Goal: Transaction & Acquisition: Purchase product/service

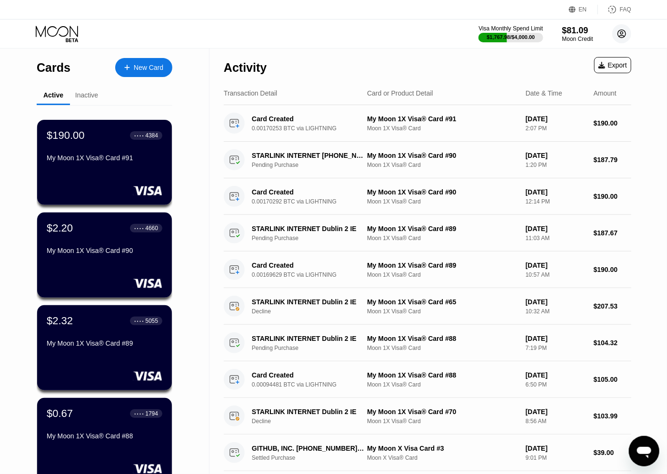
click at [624, 35] on circle at bounding box center [621, 33] width 19 height 19
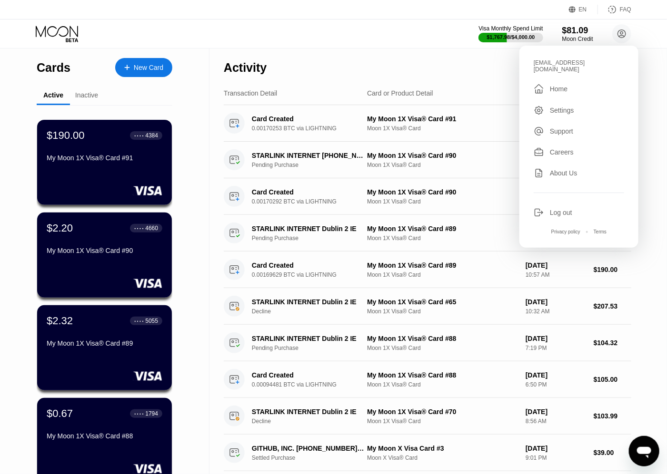
click at [380, 42] on div "Visa Monthly Spend Limit $1,767.98 / $4,000.00 $81.09 Moon Credit [EMAIL_ADDRES…" at bounding box center [333, 34] width 667 height 29
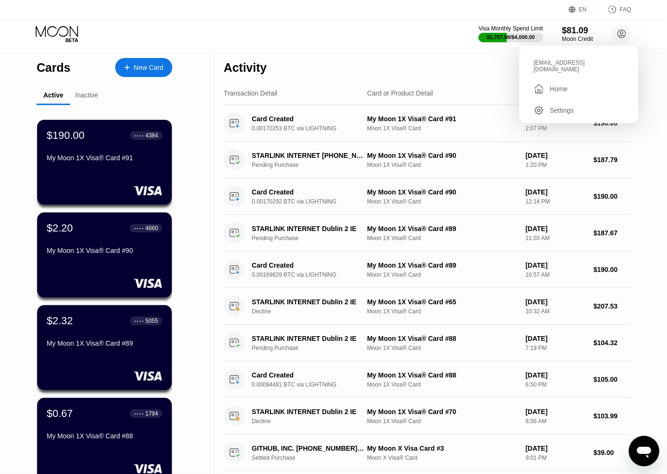
click at [163, 67] on div "New Card" at bounding box center [149, 68] width 30 height 8
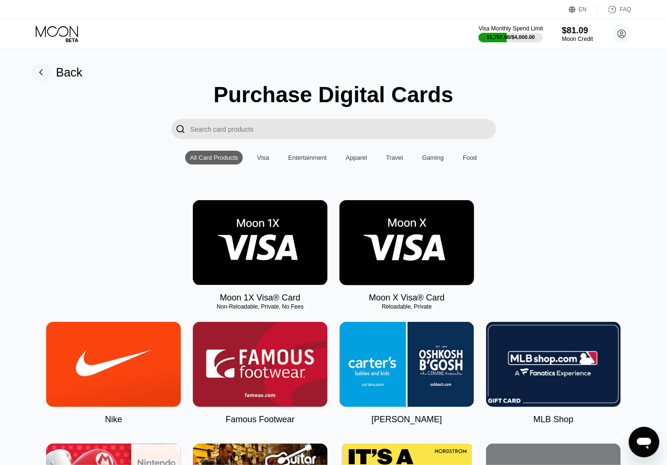
click at [272, 262] on img at bounding box center [260, 242] width 135 height 85
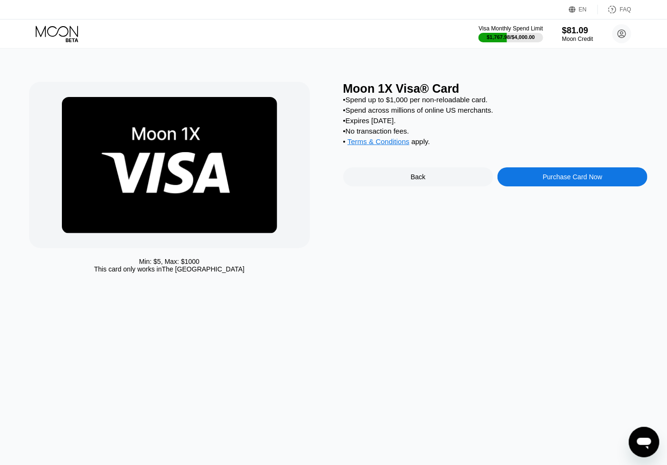
click at [571, 181] on div "Purchase Card Now" at bounding box center [571, 177] width 59 height 8
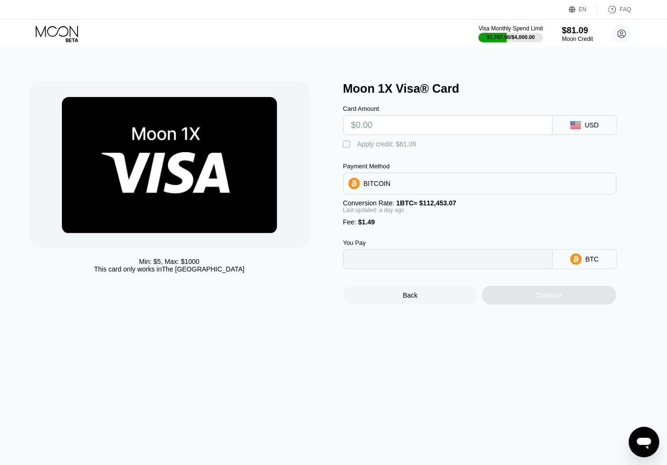
type input "0"
